Goal: Task Accomplishment & Management: Complete application form

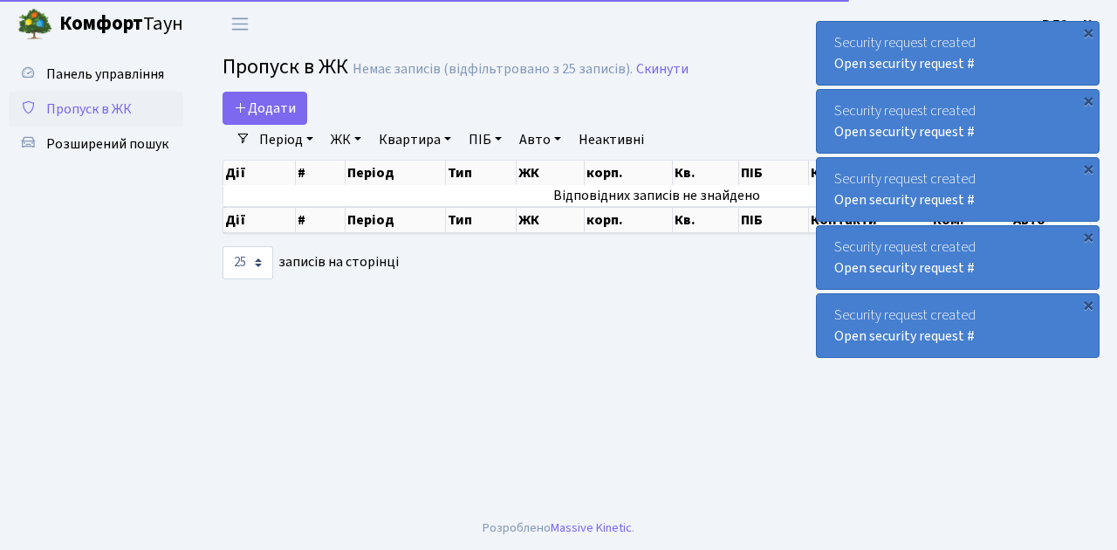
select select "25"
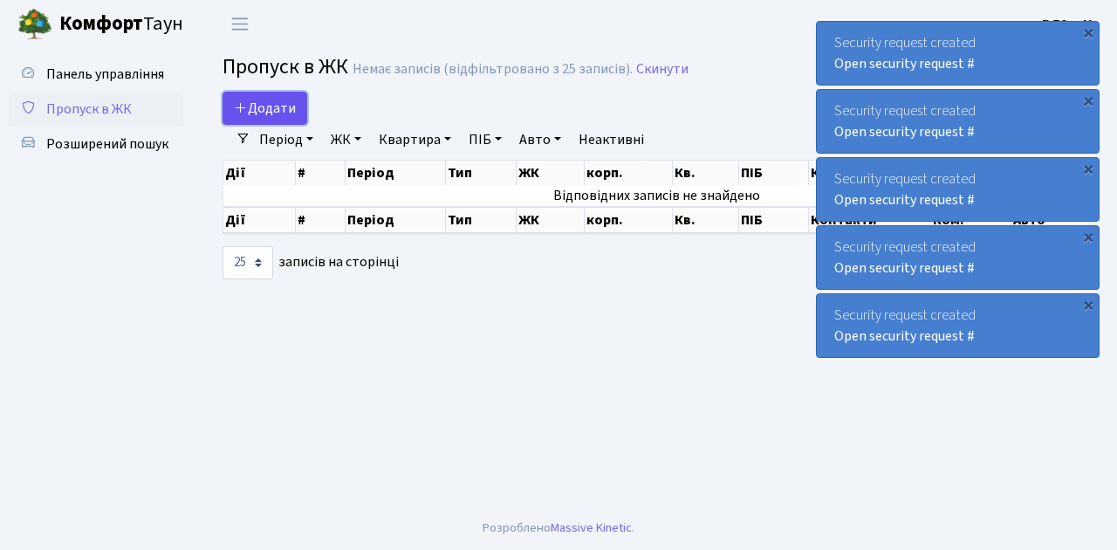
click at [297, 119] on link "Додати" at bounding box center [265, 108] width 85 height 33
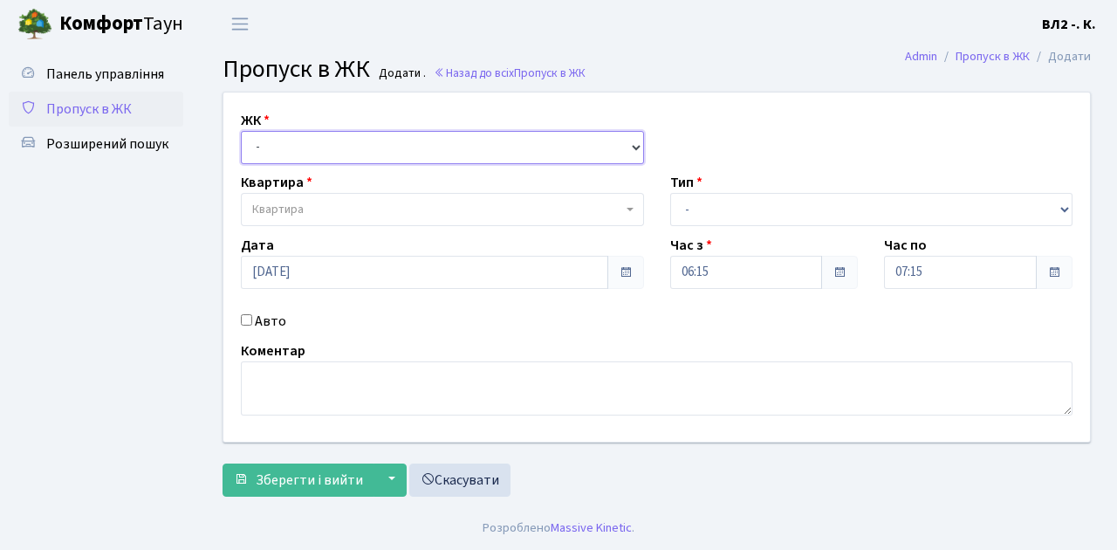
click at [632, 145] on select "- ВЛ1, Ужгородський пров., 4/1 ВЛ2, Голосіївський просп., 76 ВЛ3, пр.Голосіївсь…" at bounding box center [442, 147] width 403 height 33
select select "317"
click at [241, 131] on select "- ВЛ1, Ужгородський пров., 4/1 ВЛ2, Голосіївський просп., 76 ВЛ3, пр.Голосіївсь…" at bounding box center [442, 147] width 403 height 33
select select
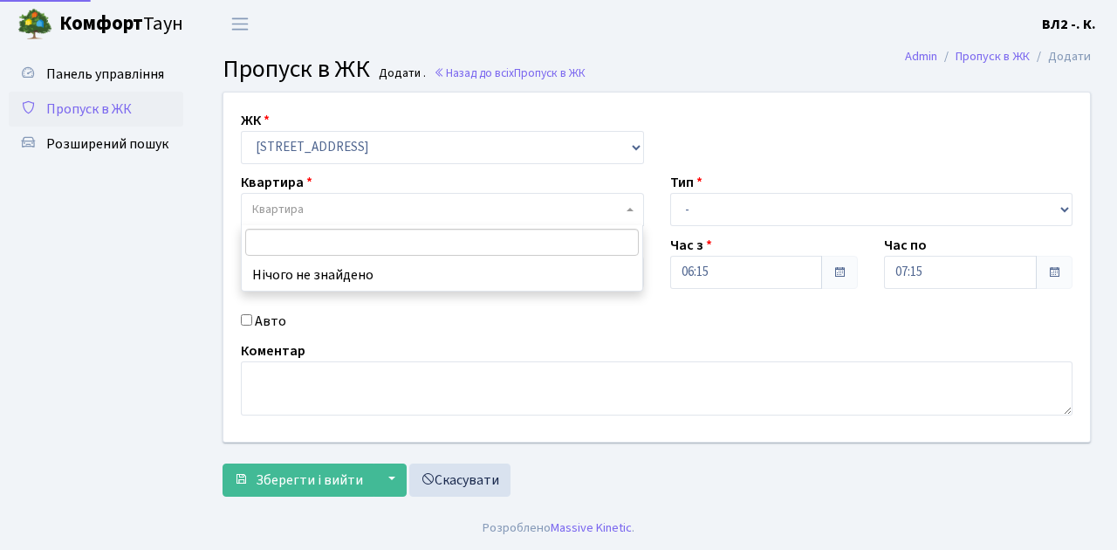
click at [627, 209] on b at bounding box center [630, 209] width 7 height 3
type input "124"
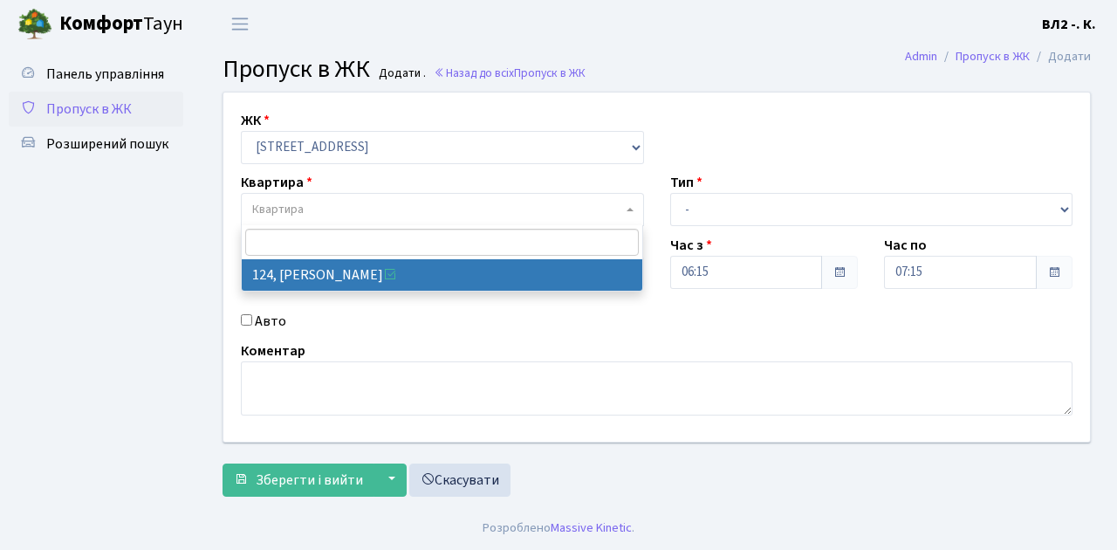
select select "38308"
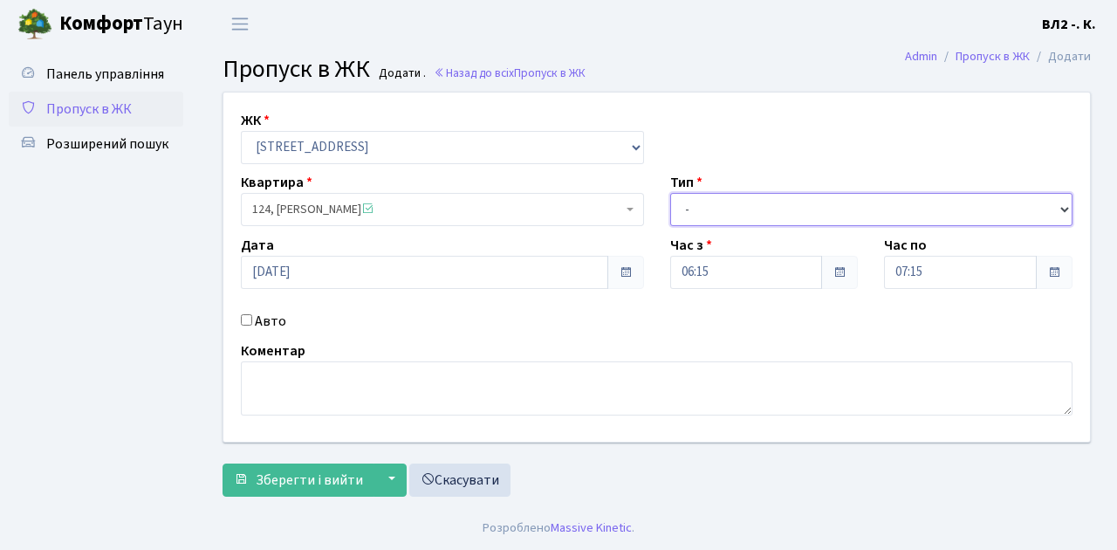
click at [1067, 209] on select "- Доставка Таксі Гості Сервіс" at bounding box center [871, 209] width 403 height 33
select select "1"
click at [670, 193] on select "- Доставка Таксі Гості Сервіс" at bounding box center [871, 209] width 403 height 33
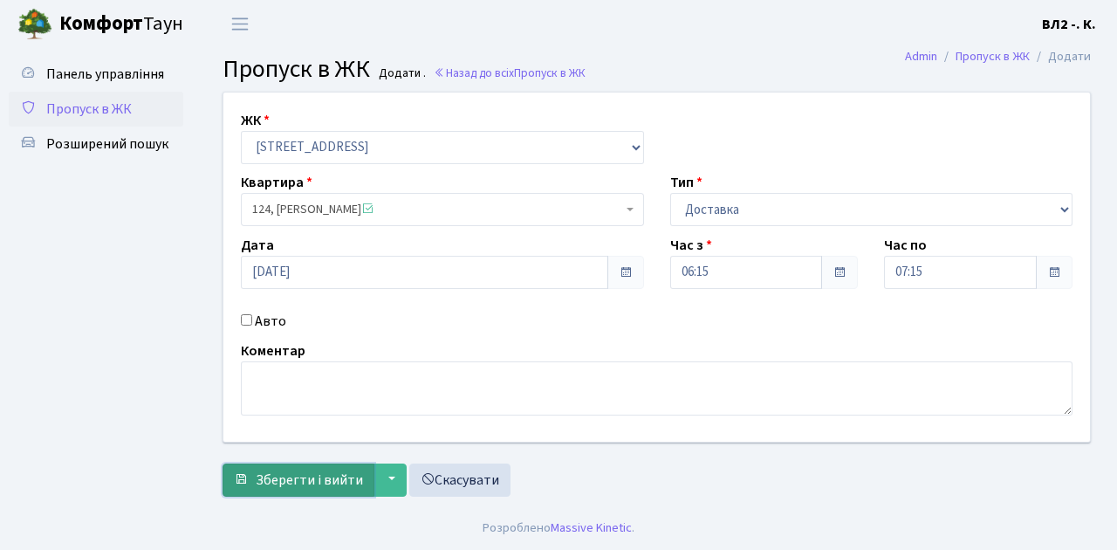
click at [278, 479] on span "Зберегти і вийти" at bounding box center [309, 479] width 107 height 19
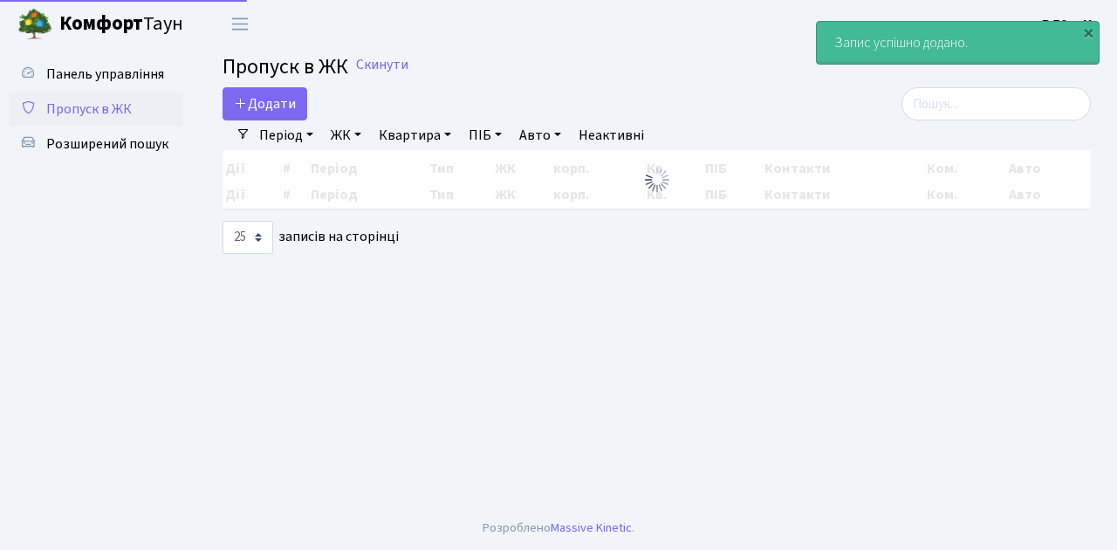
select select "25"
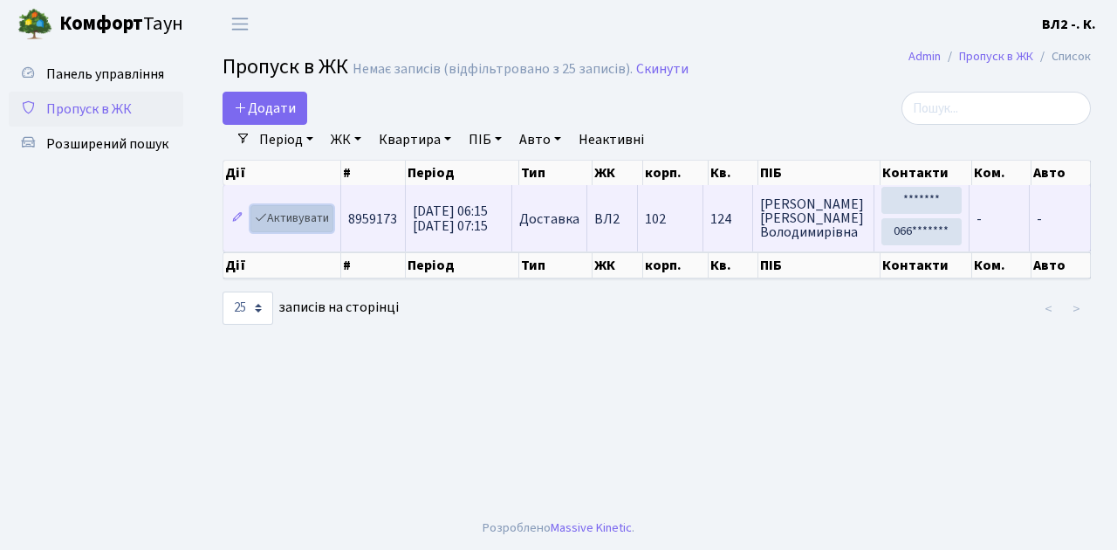
click at [325, 228] on link "Активувати" at bounding box center [292, 218] width 83 height 27
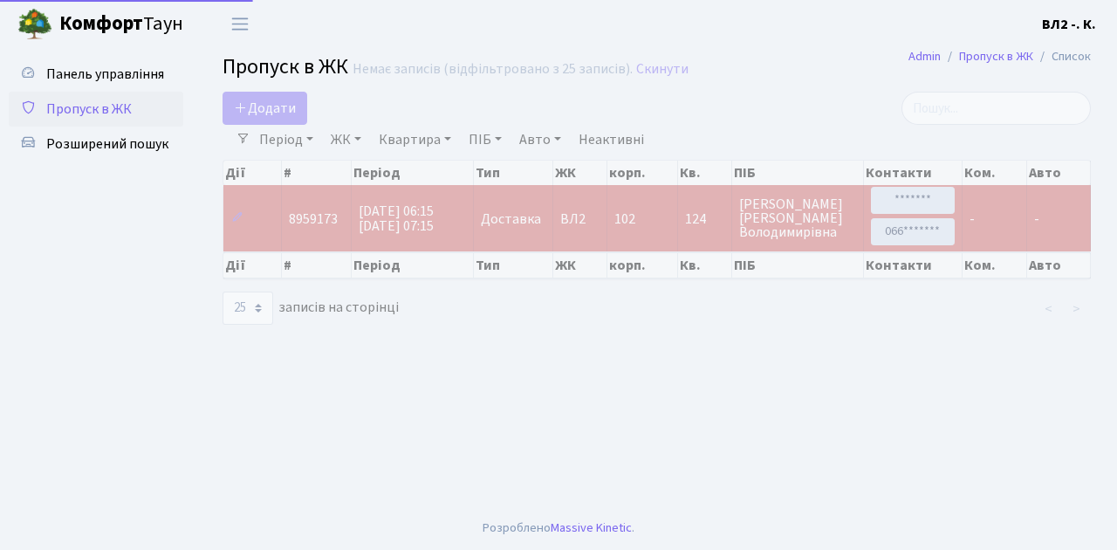
select select "25"
